Goal: Find specific page/section: Find specific page/section

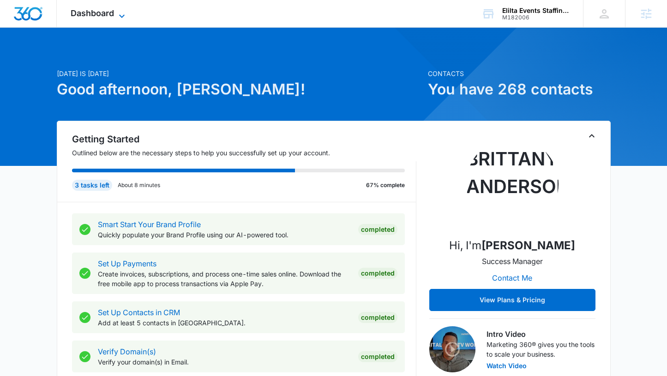
click at [119, 9] on div "Dashboard Apps Reputation Websites Forms CRM Email Social Payments POS Content …" at bounding box center [99, 13] width 84 height 27
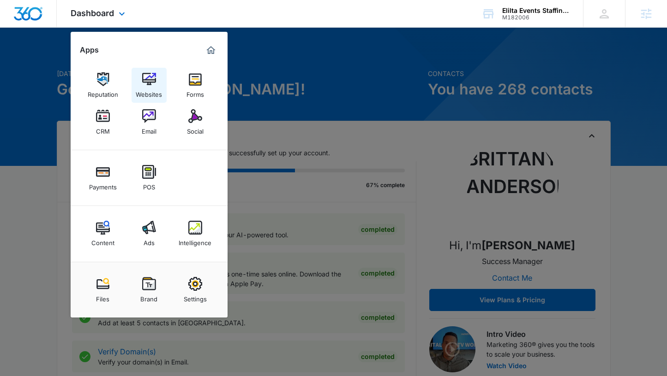
click at [148, 79] on img at bounding box center [149, 79] width 14 height 14
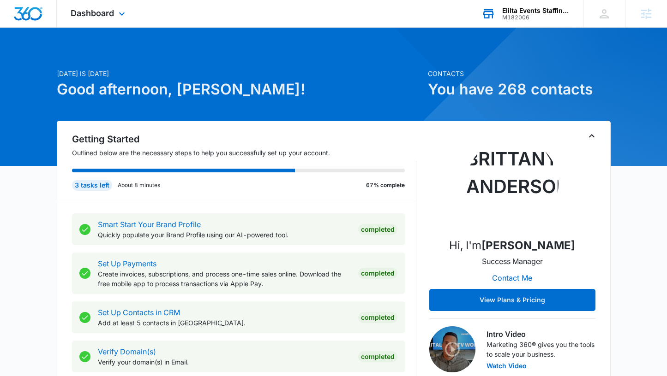
click at [521, 12] on div "Elilta Events Staffing Agency LLC" at bounding box center [535, 10] width 67 height 7
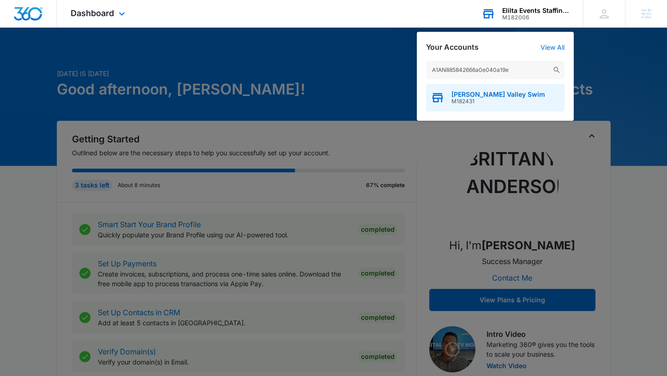
type input "A1AN885842666a0e040a19e"
click at [479, 93] on span "[PERSON_NAME] Valley Swim" at bounding box center [498, 94] width 94 height 7
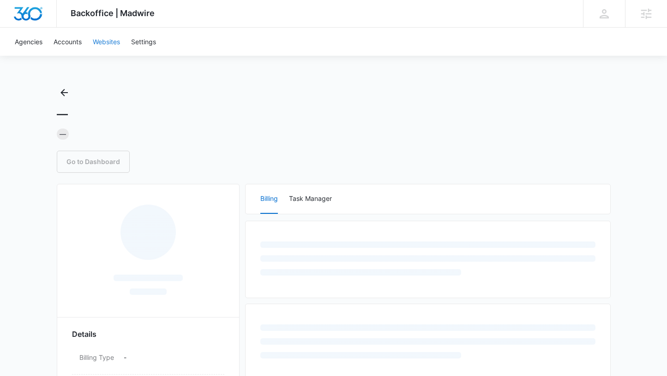
click at [107, 43] on link "Websites" at bounding box center [106, 42] width 38 height 28
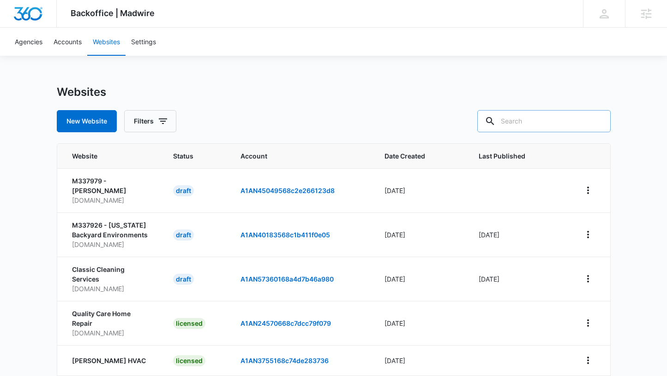
click at [559, 121] on input "text" at bounding box center [543, 121] width 133 height 22
paste input "hvswim.com"
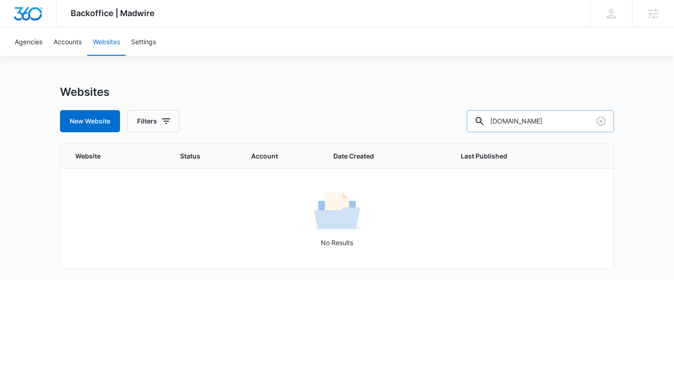
click at [540, 127] on input "hvswim.com" at bounding box center [539, 121] width 147 height 22
click at [529, 122] on input "hudson valley swim" at bounding box center [539, 121] width 147 height 22
click at [526, 122] on input "hudson valley swim" at bounding box center [539, 121] width 147 height 22
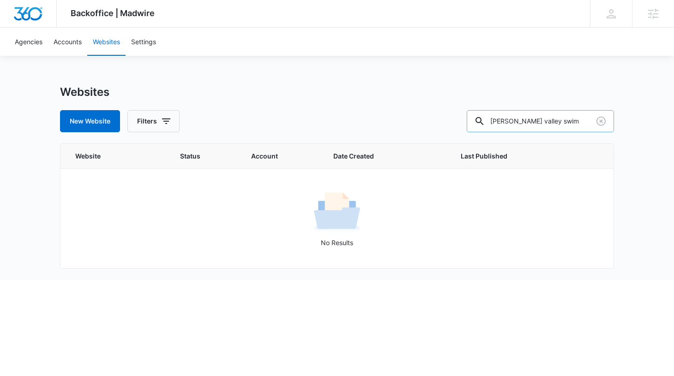
drag, startPoint x: 583, startPoint y: 125, endPoint x: 559, endPoint y: 122, distance: 24.2
click at [559, 122] on input "hudson valley swim" at bounding box center [539, 121] width 147 height 22
type input "hudson valley"
drag, startPoint x: 560, startPoint y: 123, endPoint x: 513, endPoint y: 119, distance: 47.7
click at [513, 119] on div "hudson valley" at bounding box center [539, 121] width 147 height 22
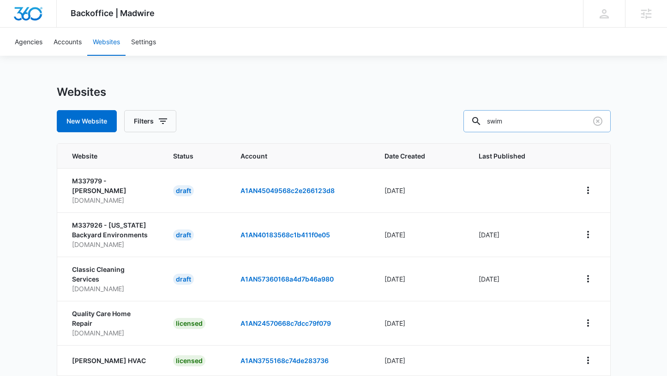
type input "swim"
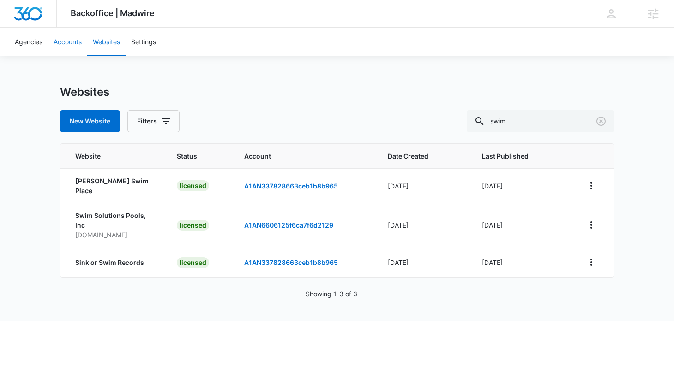
click at [79, 42] on link "Accounts" at bounding box center [67, 42] width 39 height 28
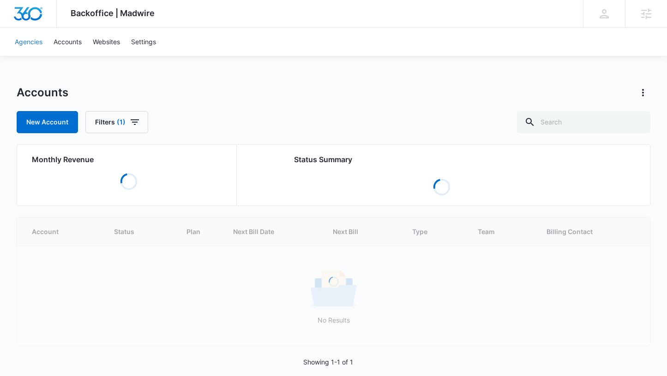
click at [21, 38] on link "Agencies" at bounding box center [28, 42] width 39 height 28
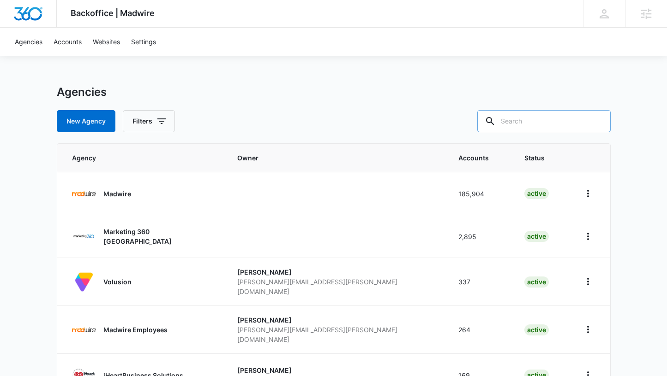
click at [547, 125] on input "text" at bounding box center [543, 121] width 133 height 22
type input "hudson"
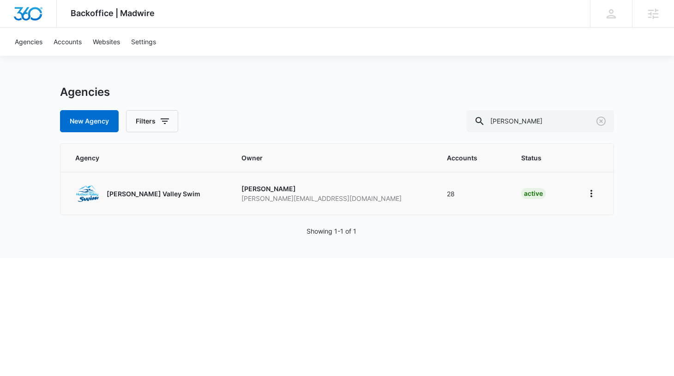
click at [161, 195] on p "Hudson Valley Swim" at bounding box center [154, 194] width 94 height 10
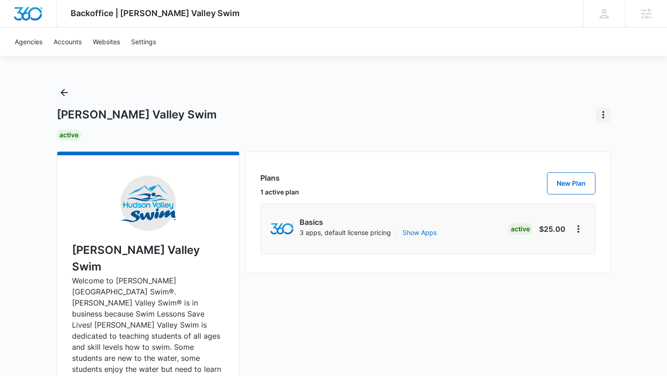
click at [604, 116] on icon "Actions" at bounding box center [602, 114] width 11 height 11
click at [462, 114] on div "Hudson Valley Swim Deactivate" at bounding box center [334, 114] width 554 height 15
click at [68, 95] on icon "Back" at bounding box center [64, 92] width 11 height 11
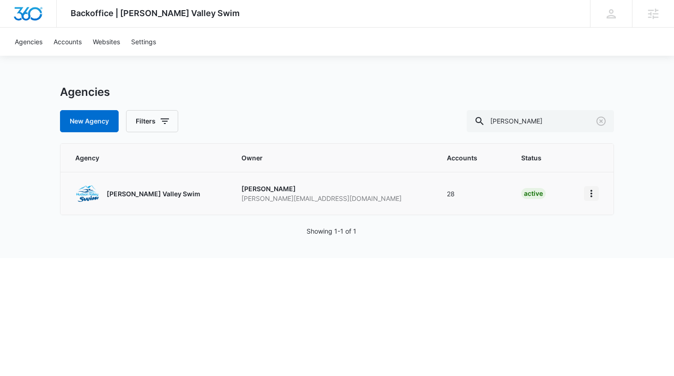
click at [590, 194] on icon "Home" at bounding box center [590, 193] width 11 height 11
click at [621, 221] on div "Go to Agency" at bounding box center [615, 219] width 41 height 6
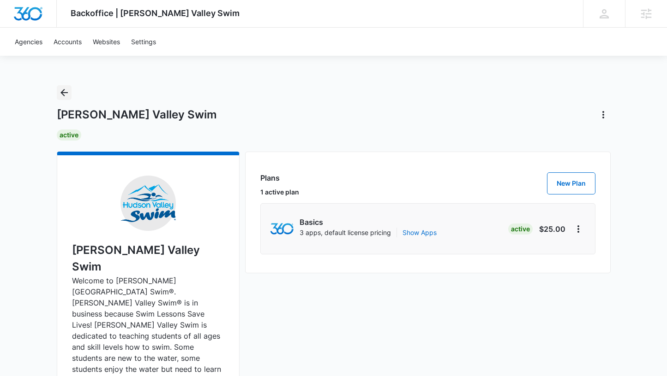
click at [65, 92] on icon "Back" at bounding box center [63, 92] width 7 height 7
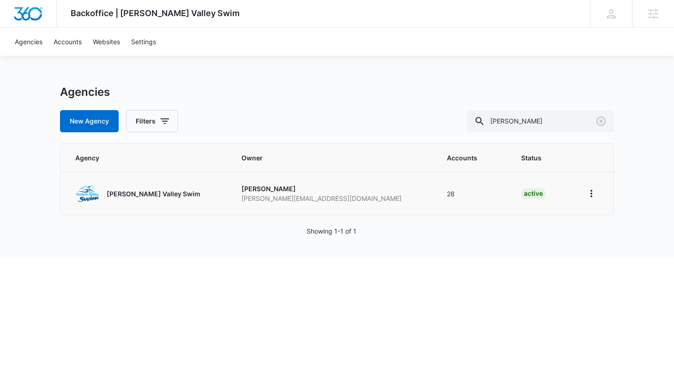
click at [155, 197] on p "Hudson Valley Swim" at bounding box center [154, 194] width 94 height 10
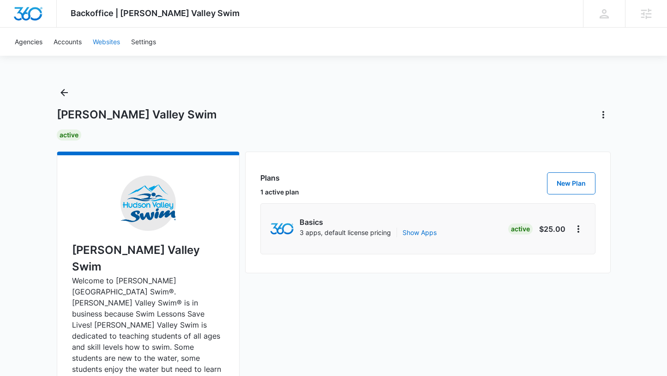
click at [97, 44] on link "Websites" at bounding box center [106, 42] width 38 height 28
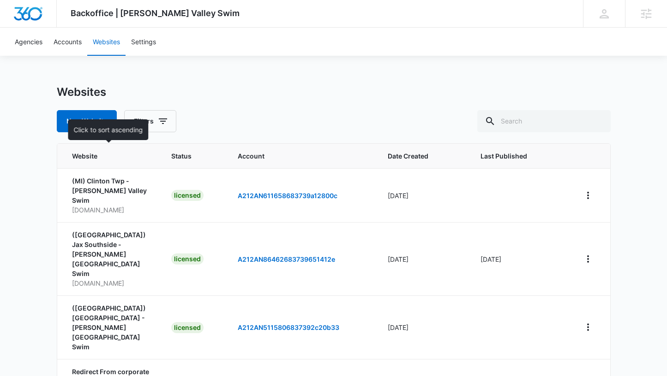
click at [96, 159] on span "Website" at bounding box center [104, 156] width 64 height 10
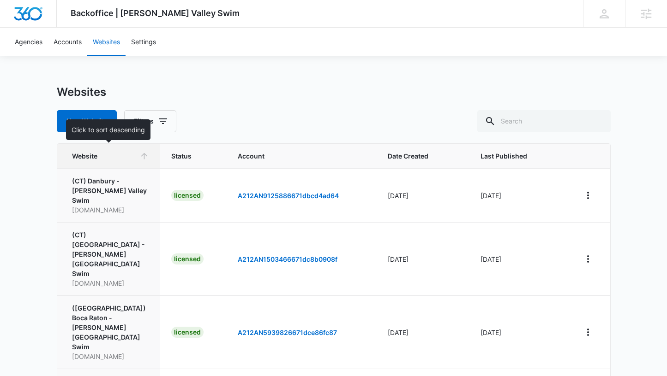
click at [96, 159] on span "Website" at bounding box center [104, 156] width 64 height 10
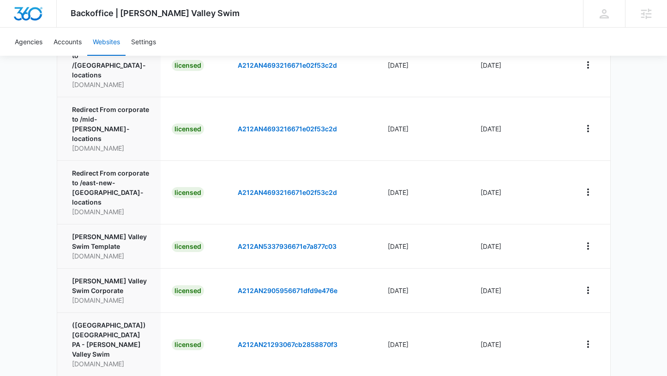
scroll to position [279, 0]
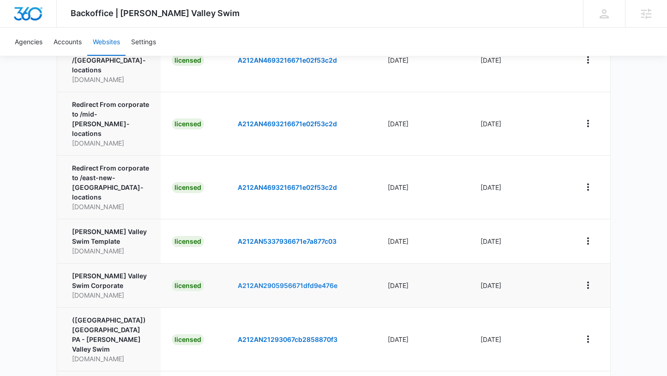
click at [256, 282] on link "A212AN2905956671dfd9e476e" at bounding box center [288, 286] width 100 height 8
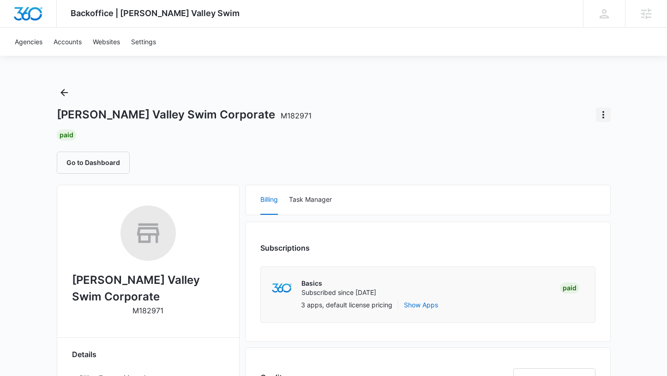
click at [607, 119] on icon "Actions" at bounding box center [602, 114] width 11 height 11
click at [448, 99] on div "Hudson Valley Swim Corporate M182971 Undo Cancellation Update Status Update Pla…" at bounding box center [334, 129] width 554 height 89
click at [103, 159] on button "Go to Dashboard" at bounding box center [93, 163] width 73 height 22
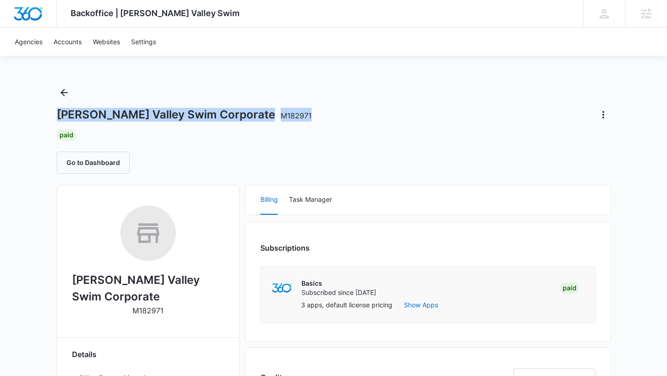
drag, startPoint x: 273, startPoint y: 113, endPoint x: 58, endPoint y: 115, distance: 215.5
click at [58, 115] on div "Hudson Valley Swim Corporate M182971" at bounding box center [334, 114] width 554 height 15
copy h1 "Hudson Valley Swim Corporate M182971"
click at [64, 93] on icon "Back" at bounding box center [63, 92] width 7 height 7
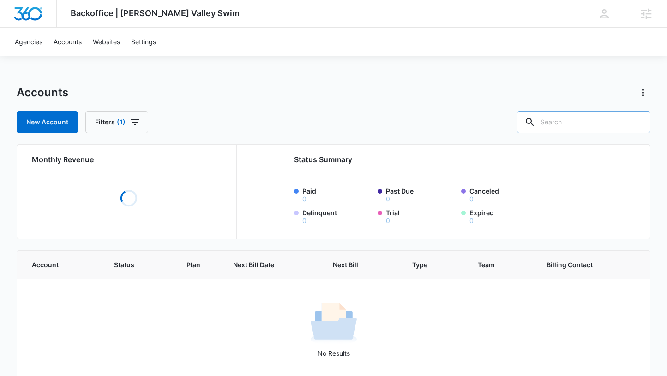
click at [579, 122] on input "text" at bounding box center [583, 122] width 133 height 22
type input "lutz"
click at [71, 42] on link "Accounts" at bounding box center [67, 42] width 39 height 28
click at [106, 40] on link "Websites" at bounding box center [106, 42] width 38 height 28
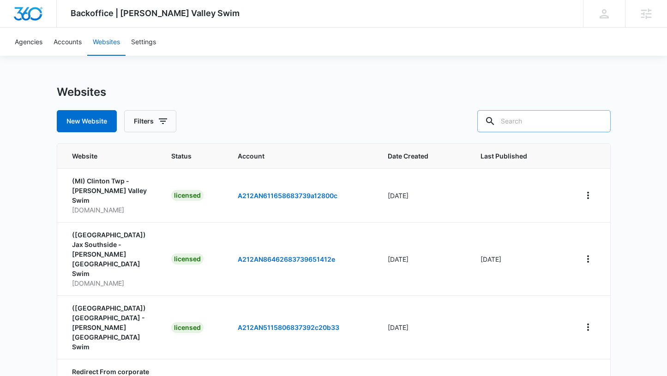
click at [551, 119] on input "text" at bounding box center [543, 121] width 133 height 22
type input "lutz"
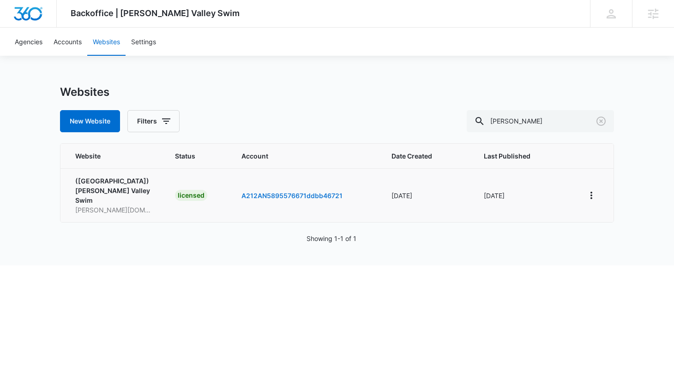
click at [280, 192] on link "A212AN5895576671ddbb46721" at bounding box center [291, 196] width 101 height 8
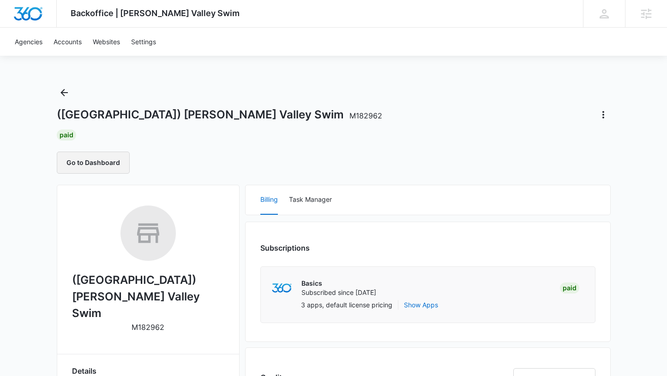
click at [114, 162] on button "Go to Dashboard" at bounding box center [93, 163] width 73 height 22
click at [67, 95] on icon "Back" at bounding box center [64, 92] width 11 height 11
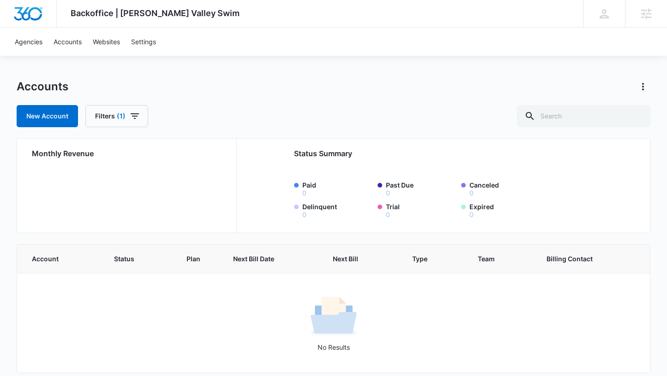
scroll to position [14, 0]
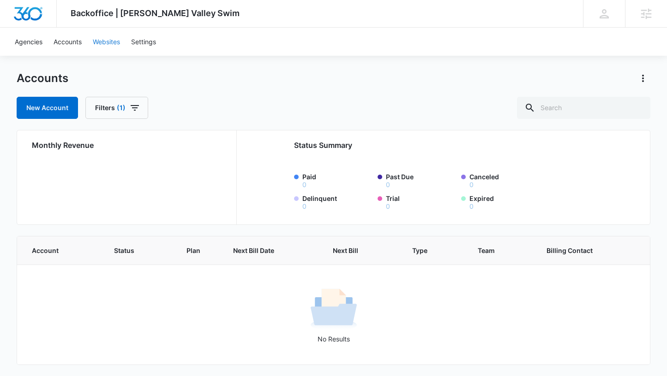
click at [104, 43] on link "Websites" at bounding box center [106, 42] width 38 height 28
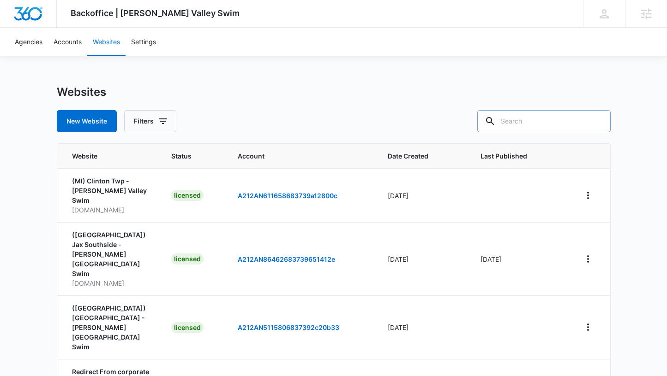
click at [561, 122] on input "text" at bounding box center [543, 121] width 133 height 22
type input "dune"
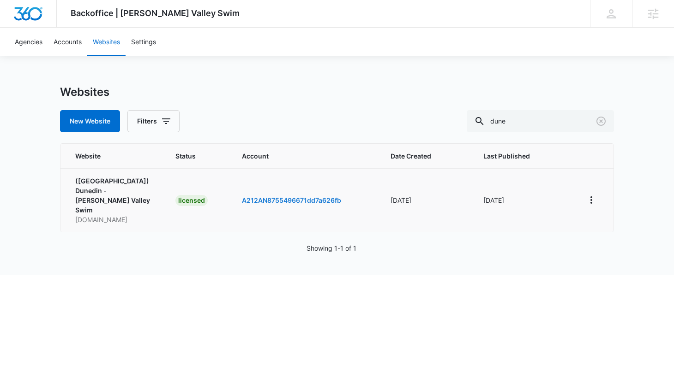
click at [267, 197] on link "A212AN8755496671dd7a626fb" at bounding box center [291, 201] width 99 height 8
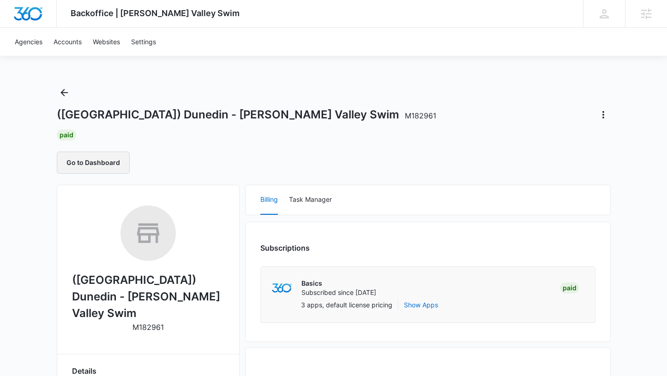
click at [112, 161] on button "Go to Dashboard" at bounding box center [93, 163] width 73 height 22
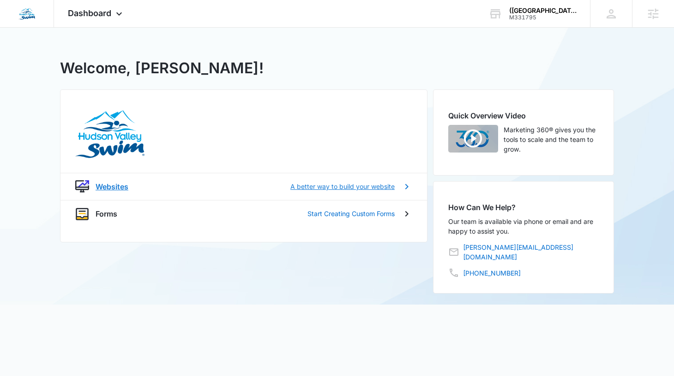
click at [121, 183] on p "Websites" at bounding box center [111, 186] width 33 height 11
click at [112, 182] on p "Websites" at bounding box center [111, 186] width 33 height 11
click at [119, 185] on p "Websites" at bounding box center [111, 186] width 33 height 11
click at [67, 20] on div "Dashboard Apps Websites Forms Brand Settings" at bounding box center [96, 13] width 84 height 27
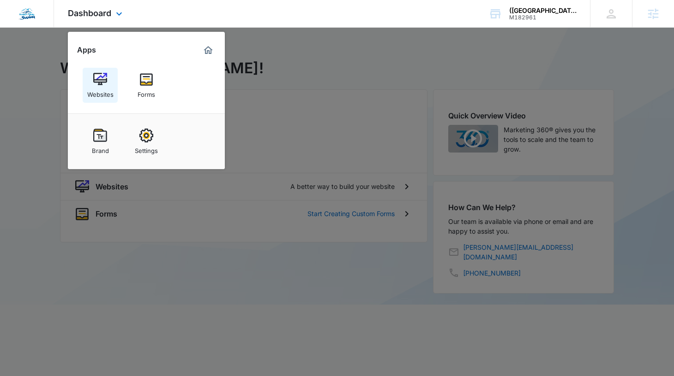
click at [107, 88] on div "Websites" at bounding box center [100, 92] width 26 height 12
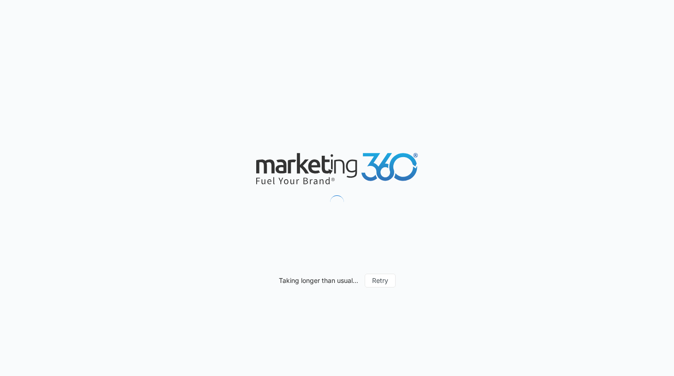
select select "52"
select select "US"
select select "America/[GEOGRAPHIC_DATA]"
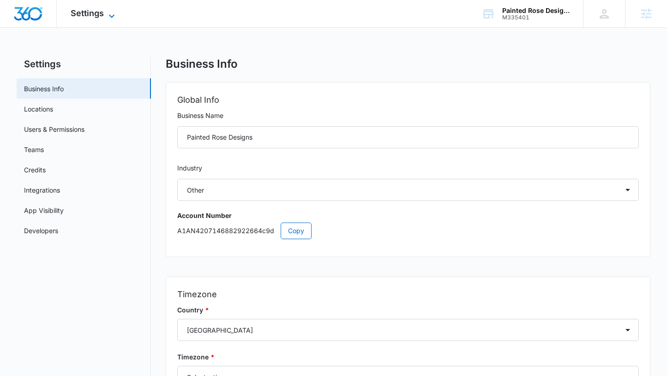
click at [84, 12] on span "Settings" at bounding box center [87, 13] width 33 height 10
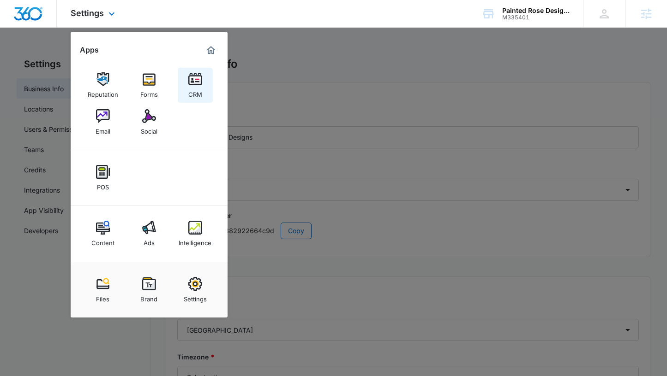
click at [182, 84] on link "CRM" at bounding box center [195, 85] width 35 height 35
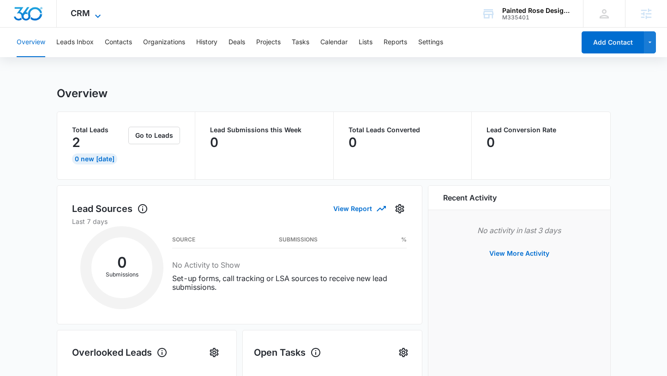
click at [99, 18] on icon at bounding box center [97, 16] width 11 height 11
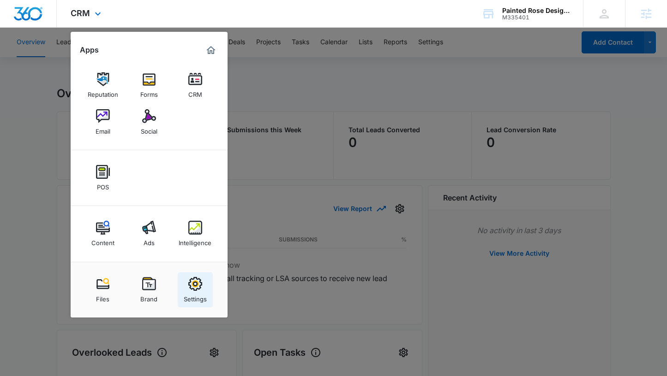
click at [200, 287] on img at bounding box center [195, 284] width 14 height 14
select select "52"
select select "US"
select select "America/[GEOGRAPHIC_DATA]"
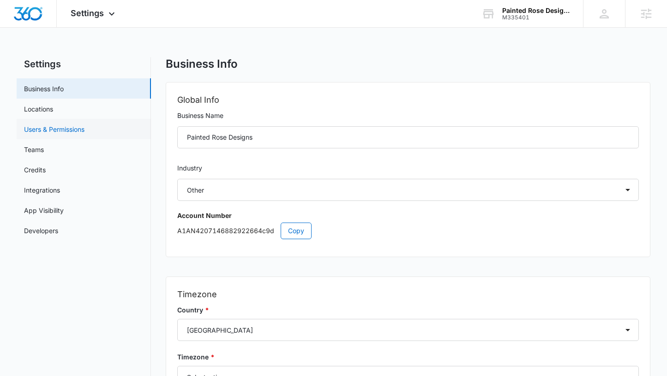
click at [67, 131] on link "Users & Permissions" at bounding box center [54, 130] width 60 height 10
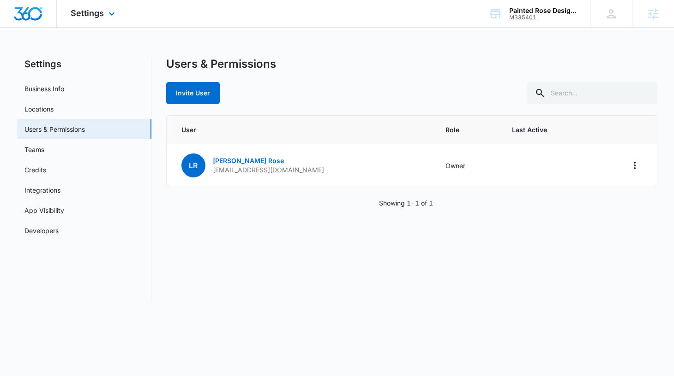
click at [104, 17] on div "Settings Apps Reputation Forms CRM Email Social POS Content Ads Intelligence Fi…" at bounding box center [94, 13] width 74 height 27
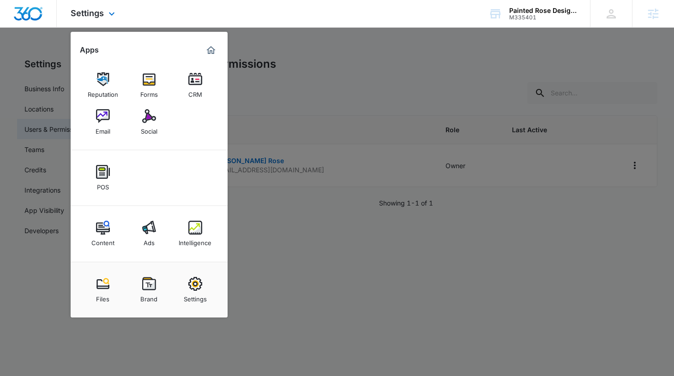
click at [44, 17] on div at bounding box center [28, 13] width 57 height 27
click at [30, 15] on img "Dashboard" at bounding box center [28, 14] width 30 height 14
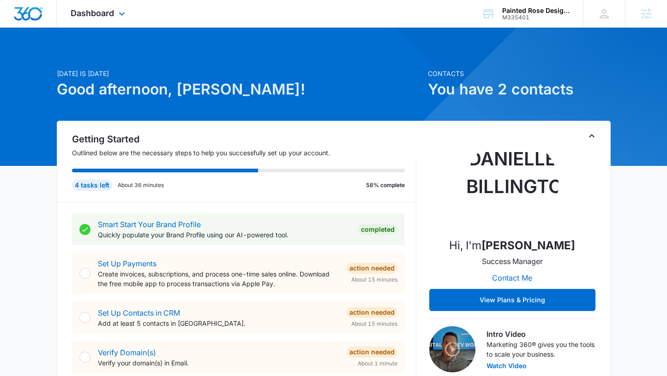
click at [115, 16] on div "Dashboard Apps Reputation Forms CRM Email Social POS Content Ads Intelligence F…" at bounding box center [99, 13] width 84 height 27
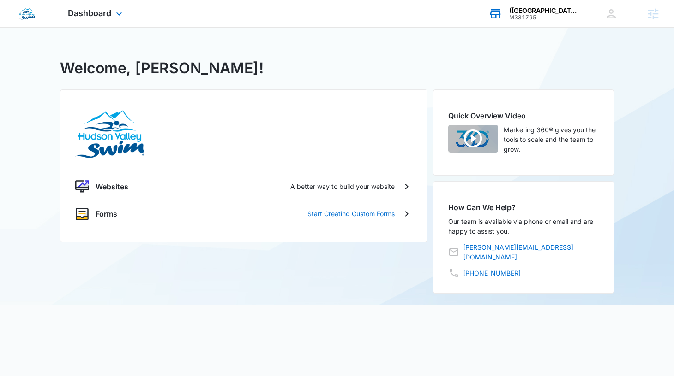
click at [542, 14] on div "M331795" at bounding box center [542, 17] width 67 height 6
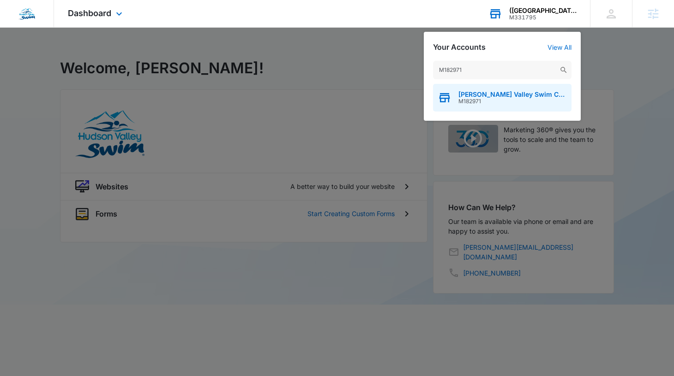
type input "M182971"
click at [485, 95] on span "[PERSON_NAME] Valley Swim Corporate" at bounding box center [512, 94] width 108 height 7
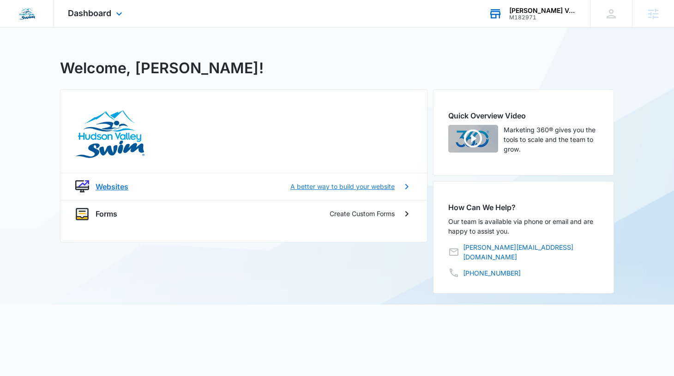
click at [97, 192] on p "Websites" at bounding box center [111, 186] width 33 height 11
